Goal: Check status: Check status

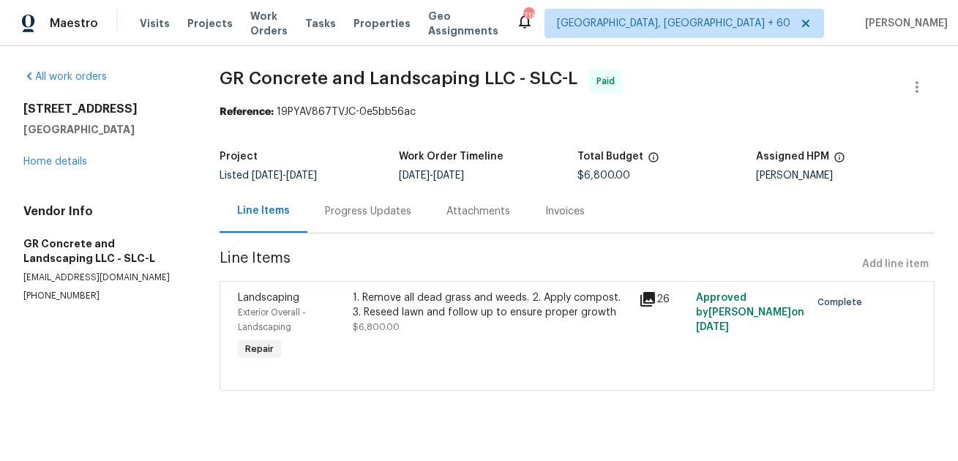
click at [591, 316] on div "1. Remove all dead grass and weeds. 2. Apply compost. 3. Reseed lawn and follow…" at bounding box center [491, 304] width 277 height 29
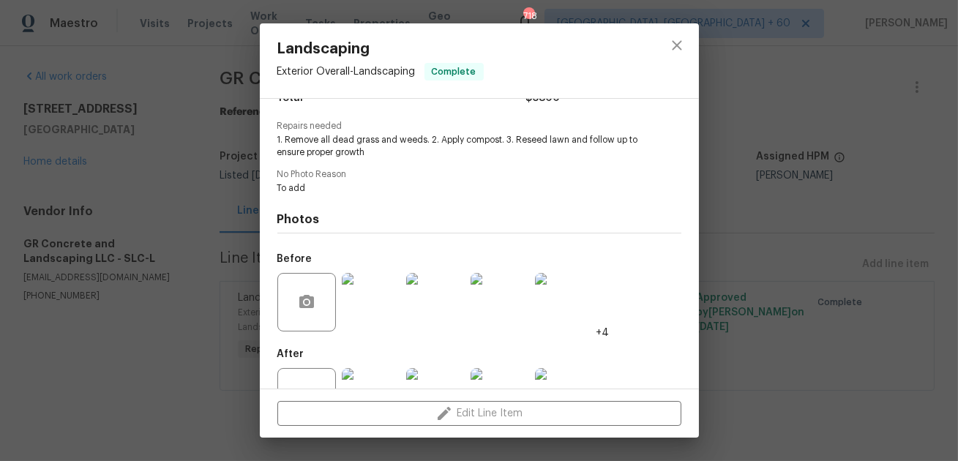
scroll to position [189, 0]
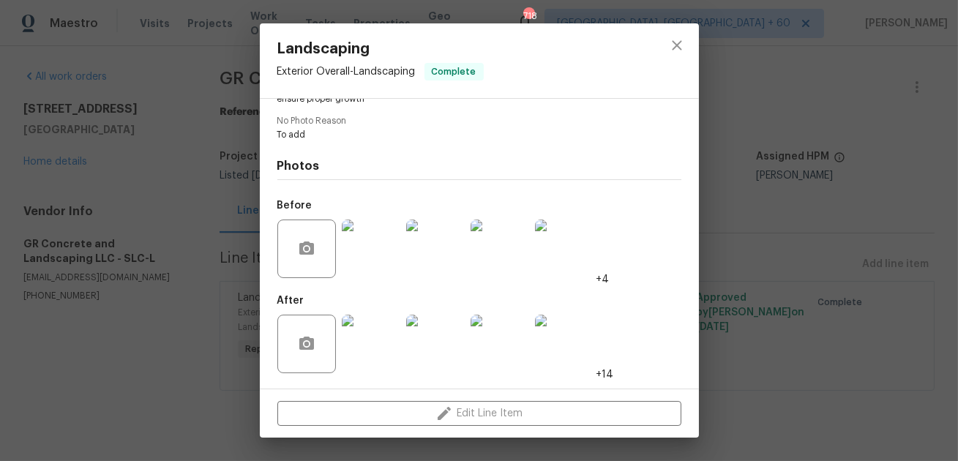
click at [386, 342] on img at bounding box center [371, 344] width 59 height 59
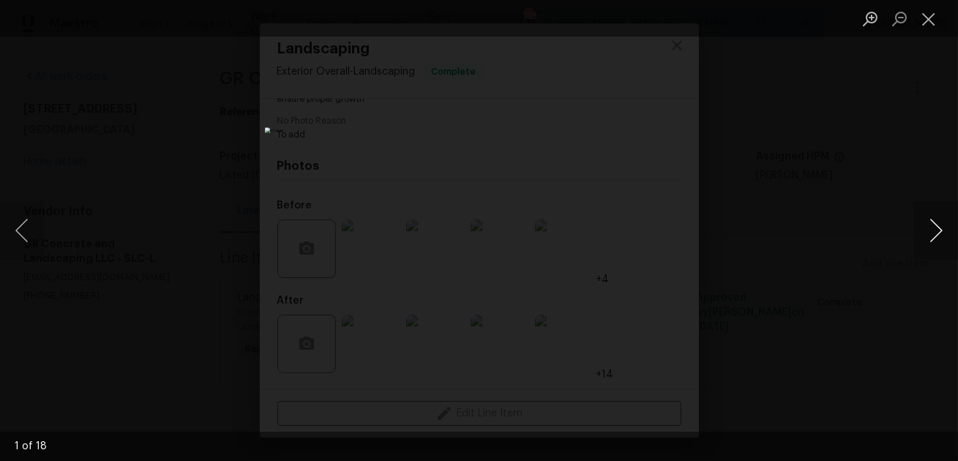
click at [934, 239] on button "Next image" at bounding box center [936, 230] width 44 height 59
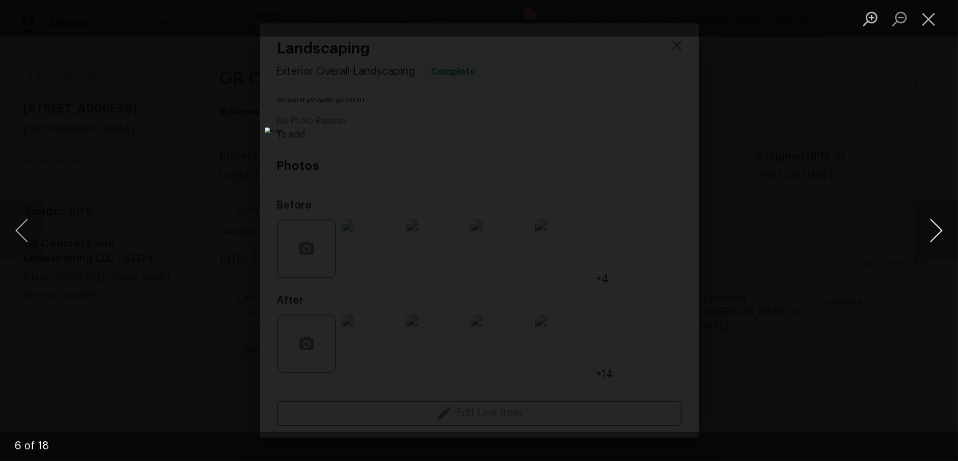
click at [934, 239] on button "Next image" at bounding box center [936, 230] width 44 height 59
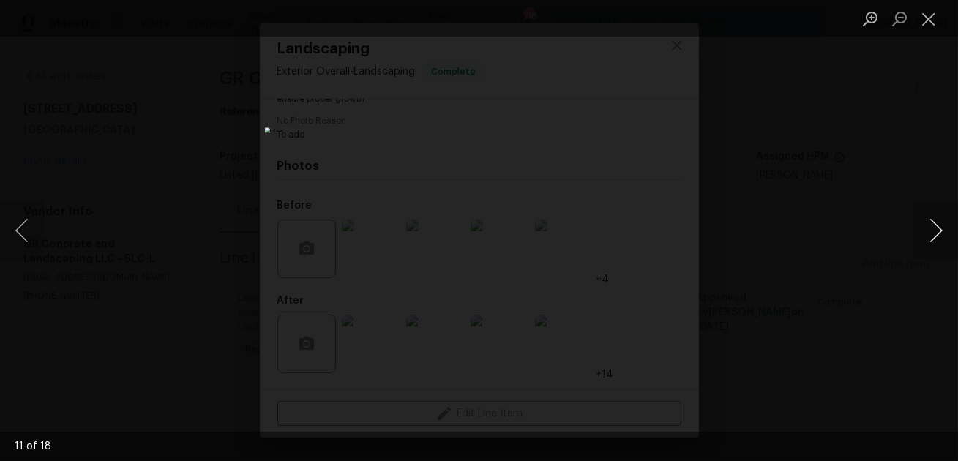
click at [934, 239] on button "Next image" at bounding box center [936, 230] width 44 height 59
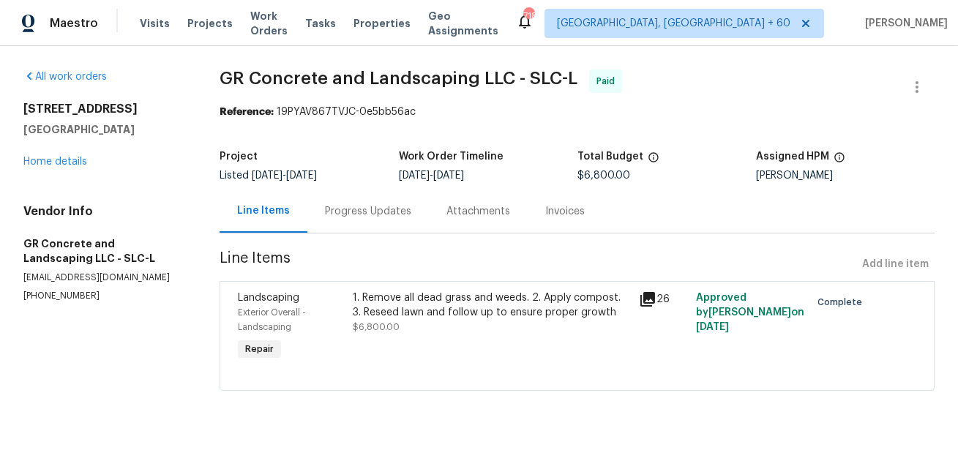
click at [551, 296] on div "1. Remove all dead grass and weeds. 2. Apply compost. 3. Reseed lawn and follow…" at bounding box center [491, 304] width 277 height 29
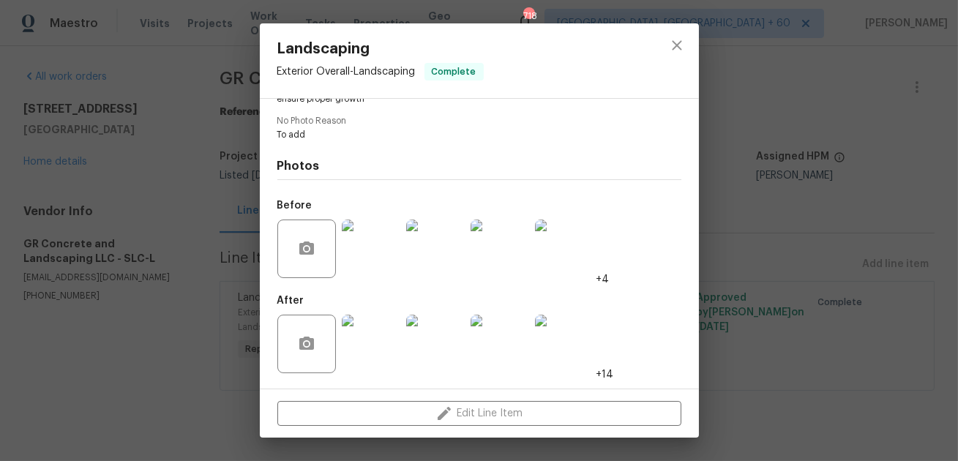
click at [564, 342] on img at bounding box center [564, 344] width 59 height 59
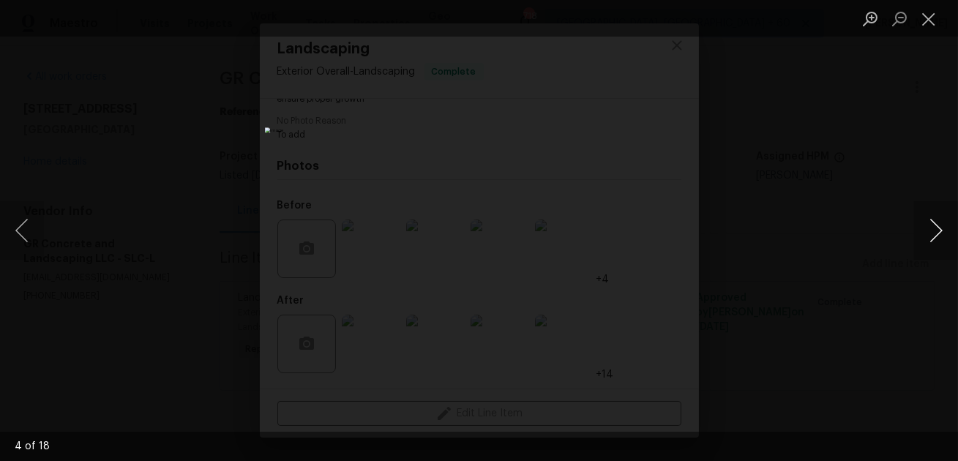
click at [937, 245] on button "Next image" at bounding box center [936, 230] width 44 height 59
click at [937, 244] on button "Next image" at bounding box center [936, 230] width 44 height 59
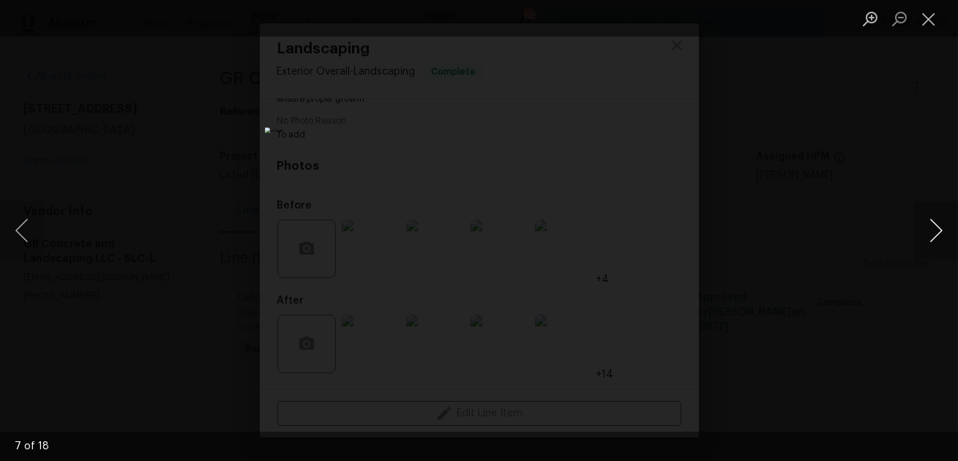
click at [937, 244] on button "Next image" at bounding box center [936, 230] width 44 height 59
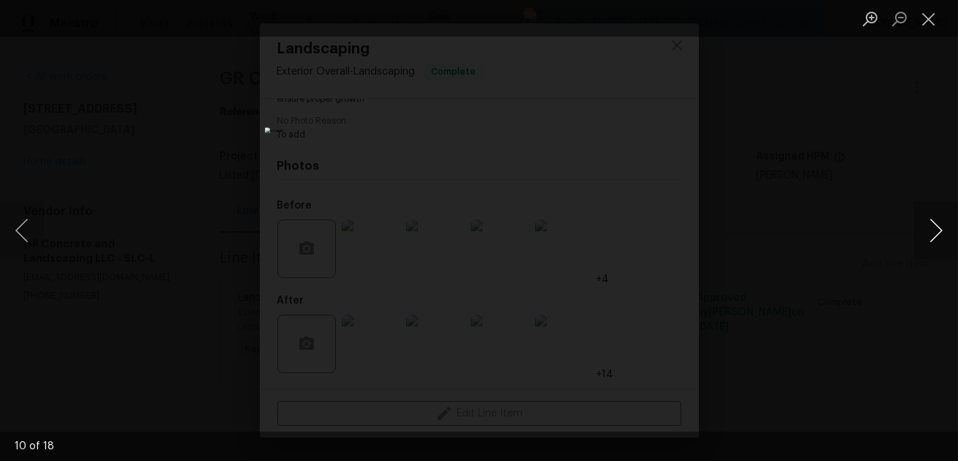
click at [937, 244] on button "Next image" at bounding box center [936, 230] width 44 height 59
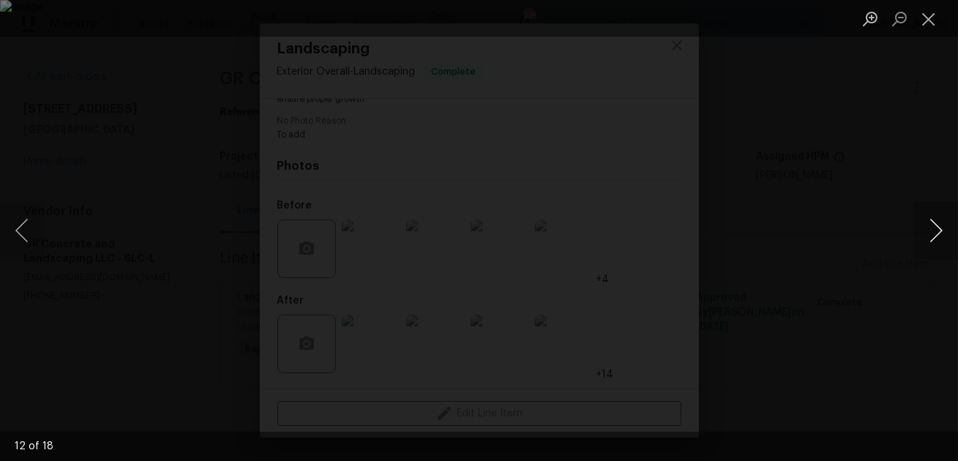
click at [937, 244] on button "Next image" at bounding box center [936, 230] width 44 height 59
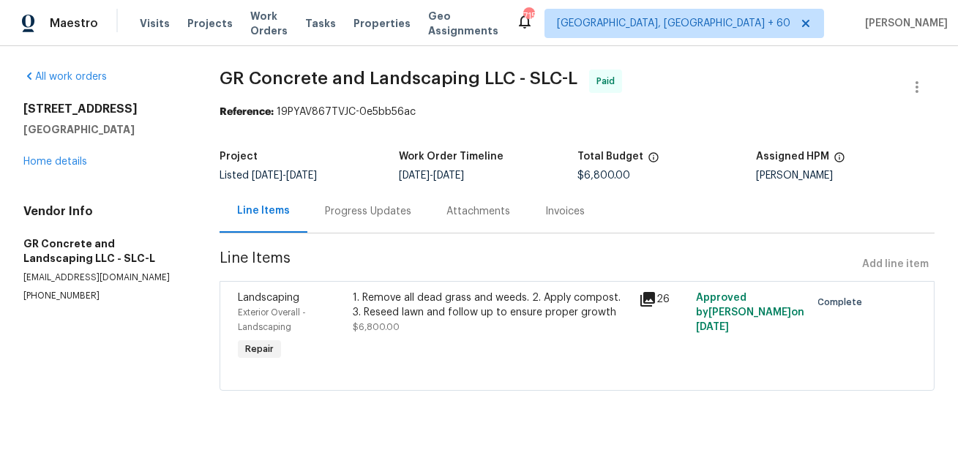
click at [384, 198] on div "Progress Updates" at bounding box center [367, 210] width 121 height 43
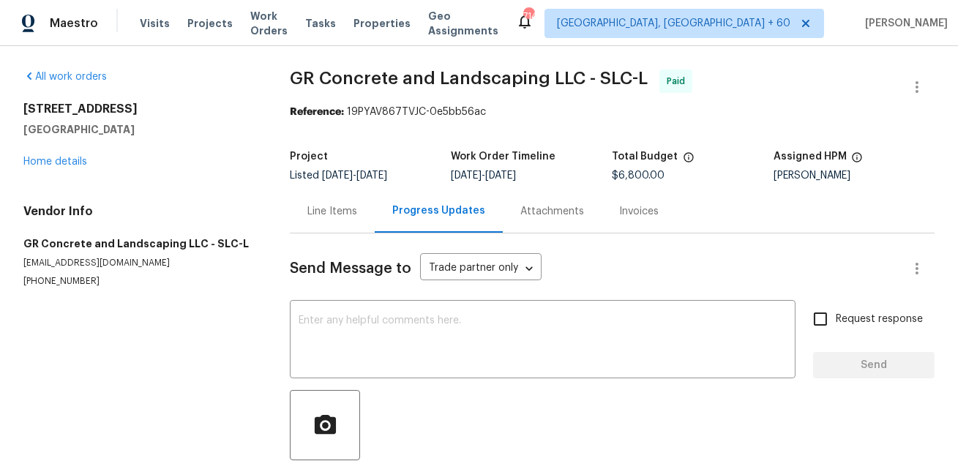
click at [332, 214] on div "Line Items" at bounding box center [332, 211] width 50 height 15
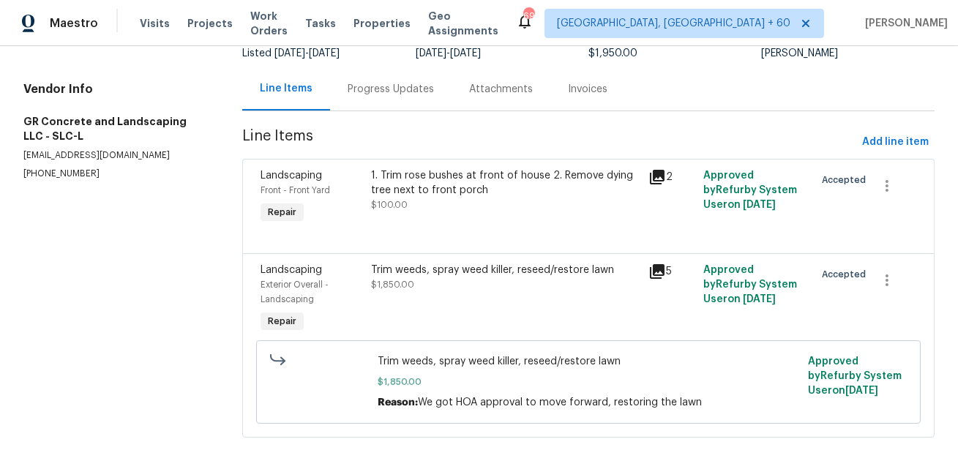
scroll to position [123, 0]
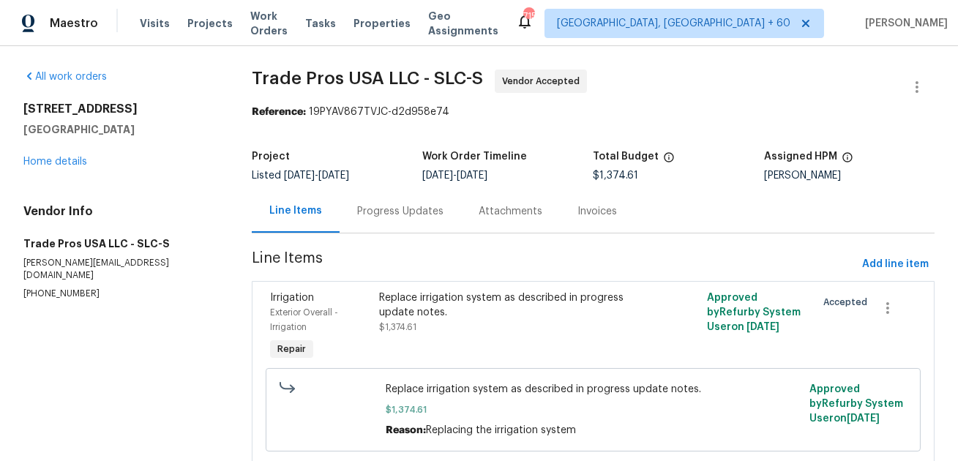
scroll to position [46, 0]
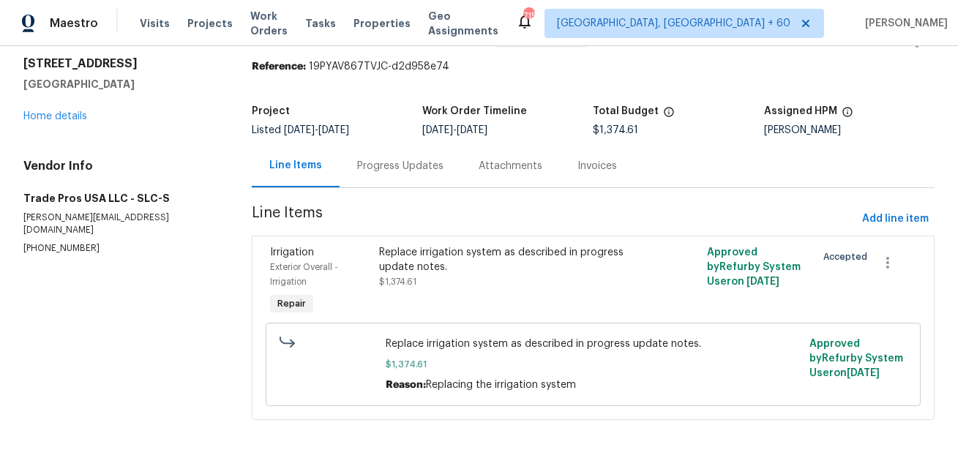
click at [387, 170] on div "Progress Updates" at bounding box center [400, 166] width 86 height 15
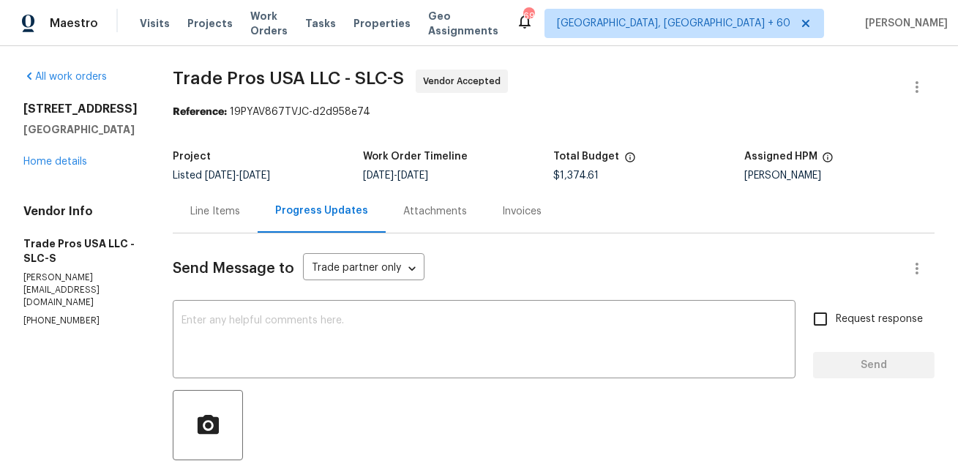
click at [206, 214] on div "Line Items" at bounding box center [215, 211] width 50 height 15
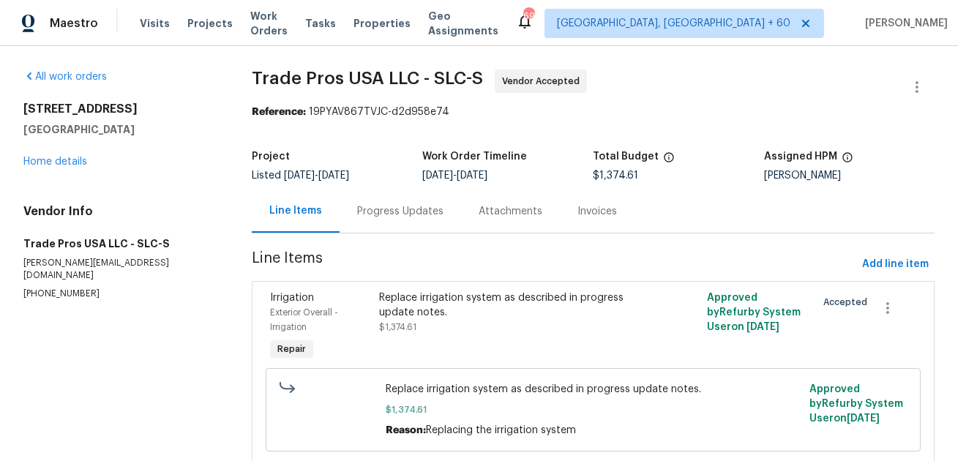
scroll to position [46, 0]
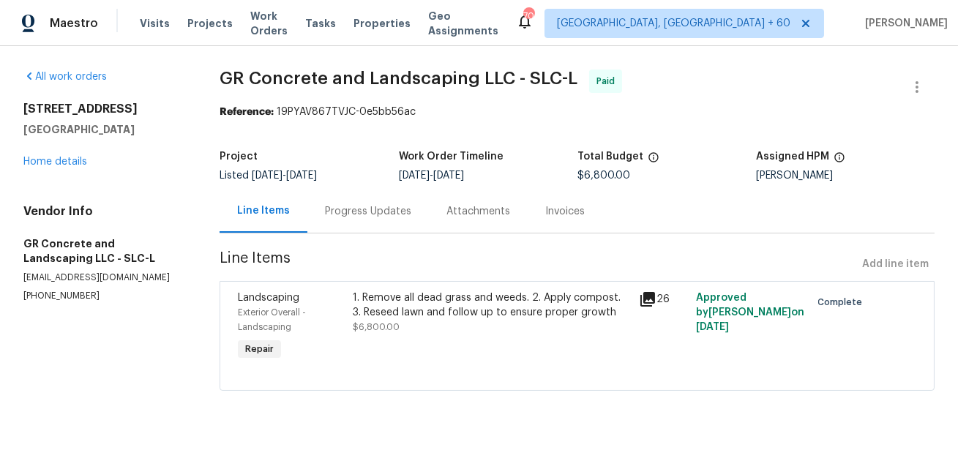
click at [364, 211] on div "Progress Updates" at bounding box center [368, 211] width 86 height 15
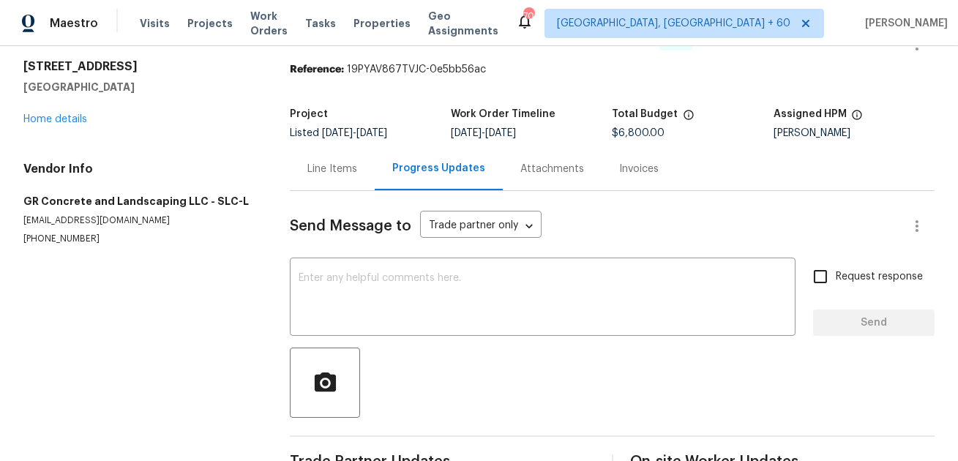
scroll to position [18, 0]
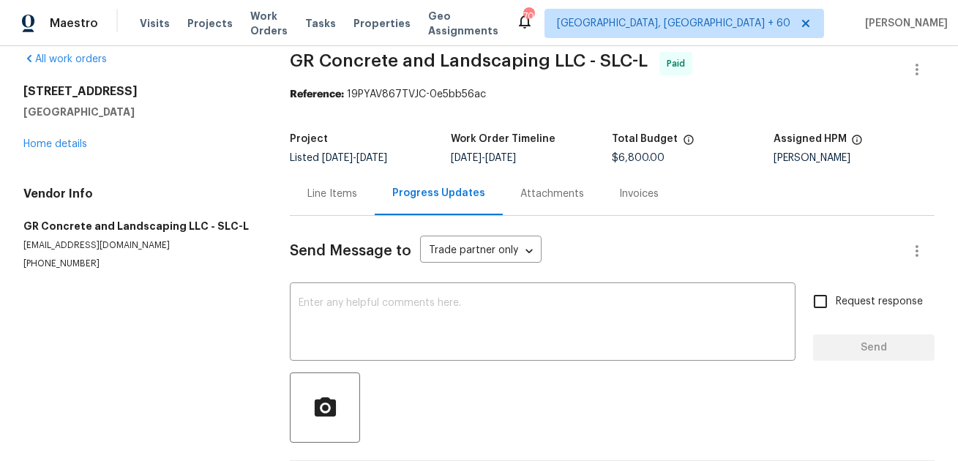
click at [333, 189] on div "Line Items" at bounding box center [332, 194] width 50 height 15
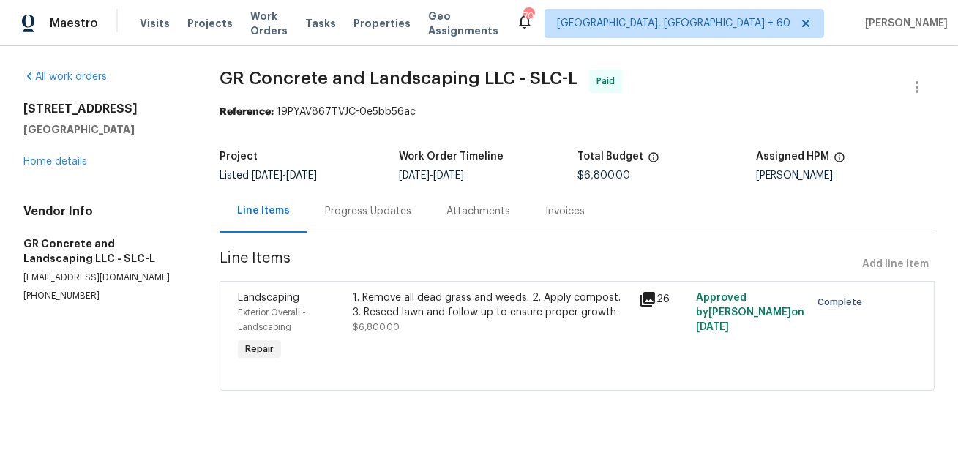
click at [446, 247] on section "GR Concrete and Landscaping LLC - SLC-L Paid Reference: 19PYAV867TVJC-0e5bb56ac…" at bounding box center [576, 239] width 715 height 339
click at [382, 209] on div "Progress Updates" at bounding box center [368, 211] width 86 height 15
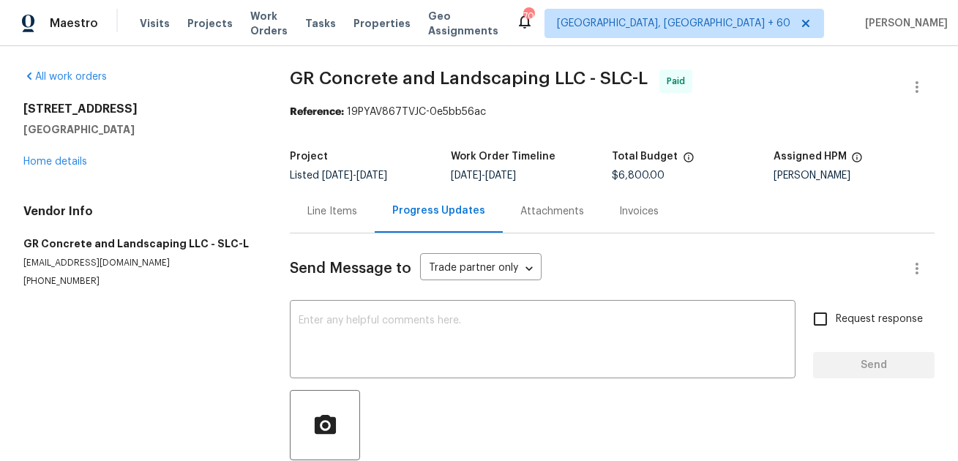
scroll to position [154, 0]
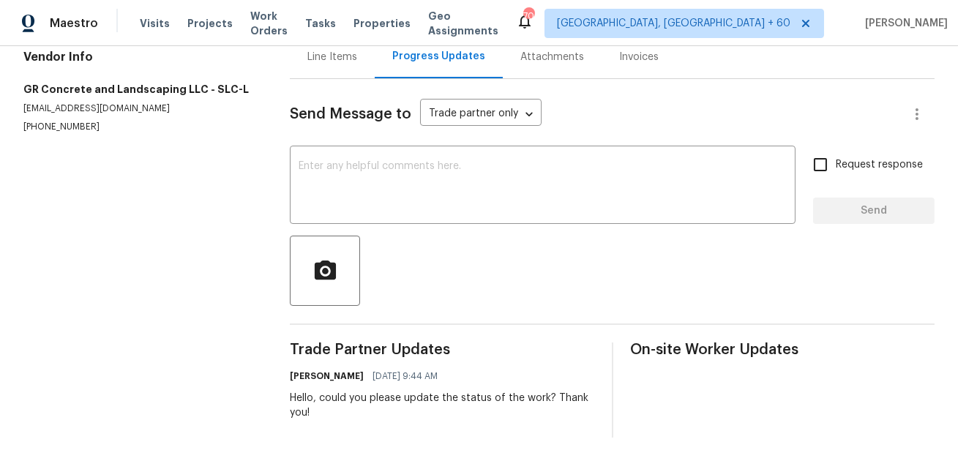
click at [343, 50] on div "Line Items" at bounding box center [332, 57] width 50 height 15
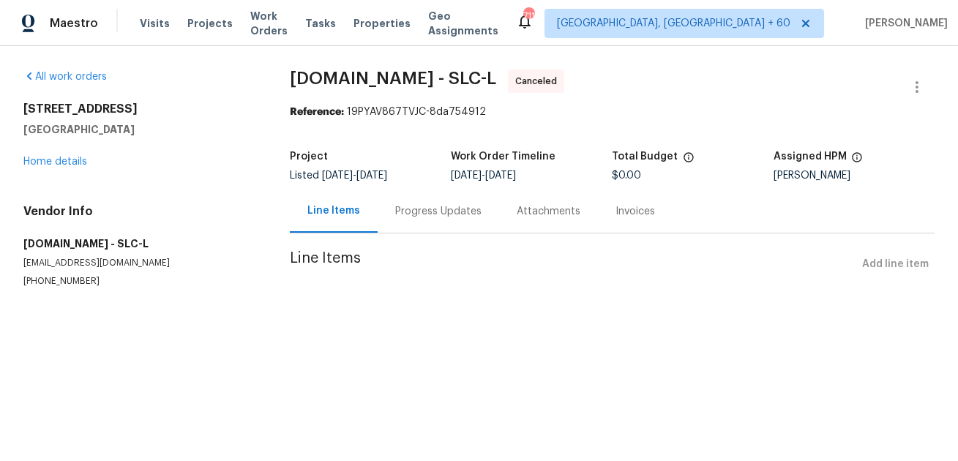
click at [470, 341] on div "All work orders 53 W Lake View Terrace Rd Saratoga Springs, UT 84045 Home detai…" at bounding box center [479, 196] width 958 height 300
